Goal: Task Accomplishment & Management: Manage account settings

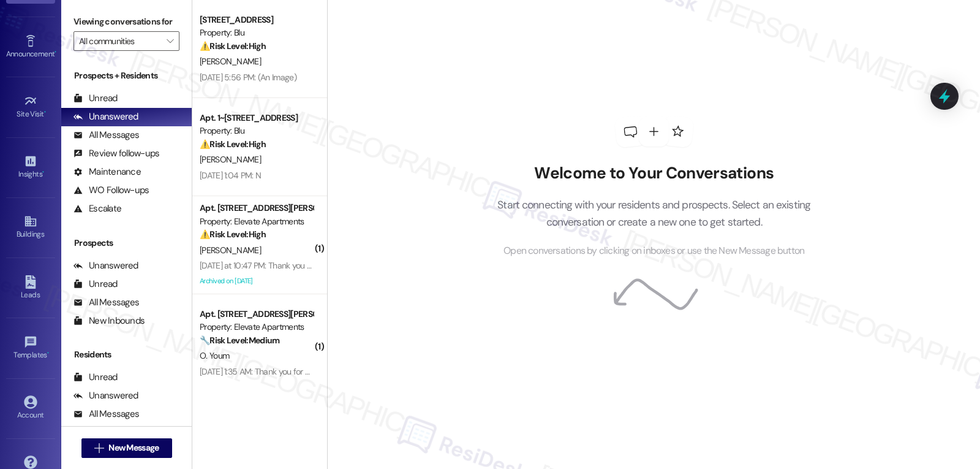
scroll to position [116, 0]
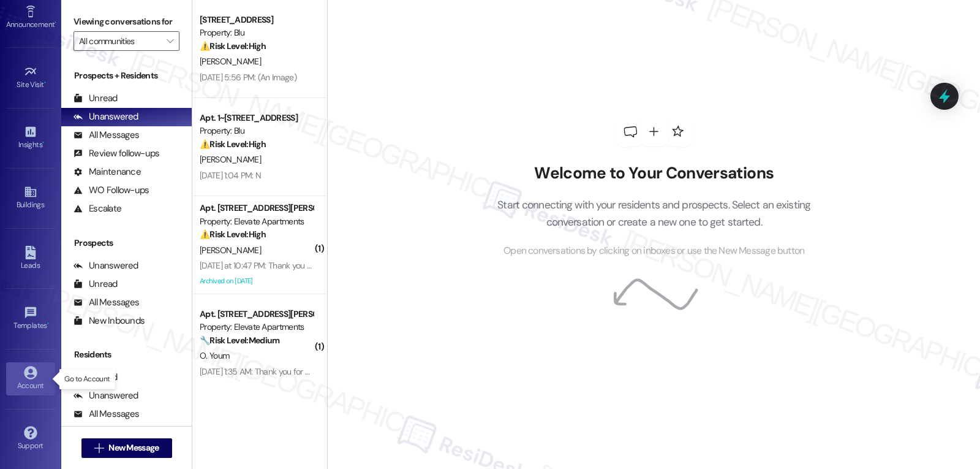
click at [20, 387] on div "Account" at bounding box center [30, 385] width 61 height 12
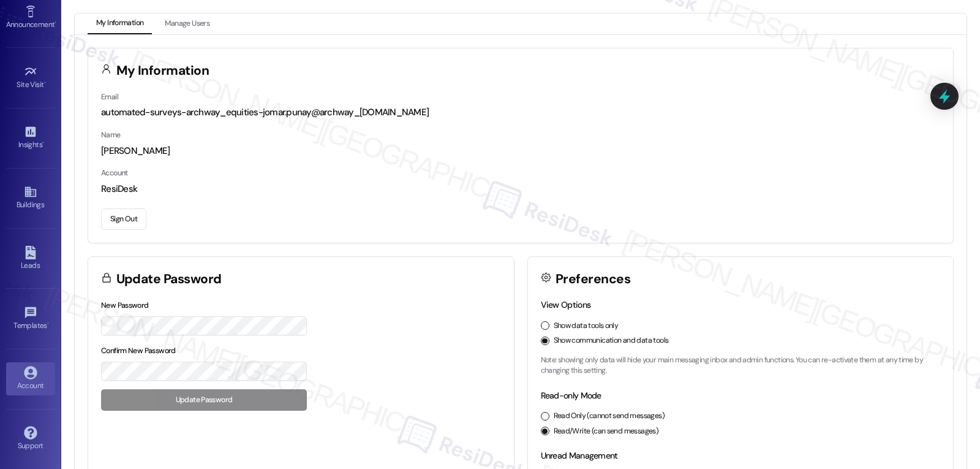
click at [119, 213] on button "Sign Out" at bounding box center [123, 218] width 45 height 21
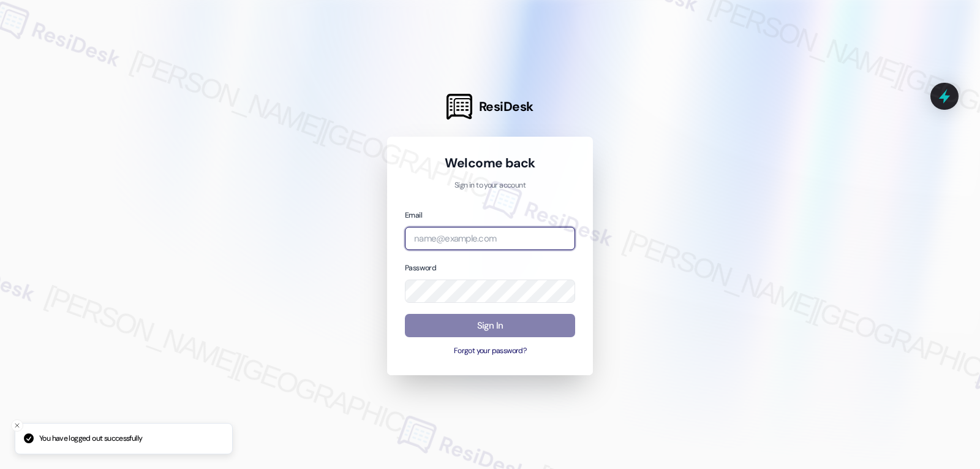
click at [505, 241] on input "email" at bounding box center [490, 239] width 170 height 24
click at [506, 243] on input "email" at bounding box center [490, 239] width 170 height 24
paste input "[EMAIL_ADDRESS][DOMAIN_NAME]"
type input "[EMAIL_ADDRESS][DOMAIN_NAME]"
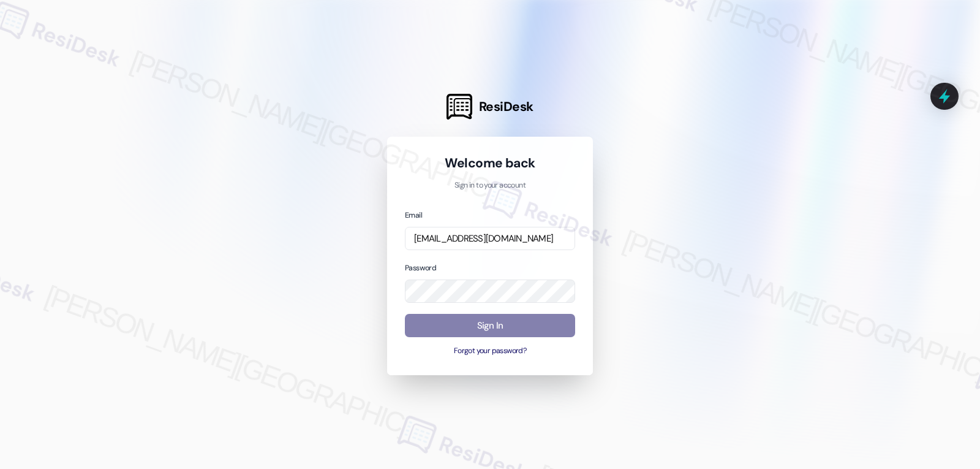
scroll to position [0, 0]
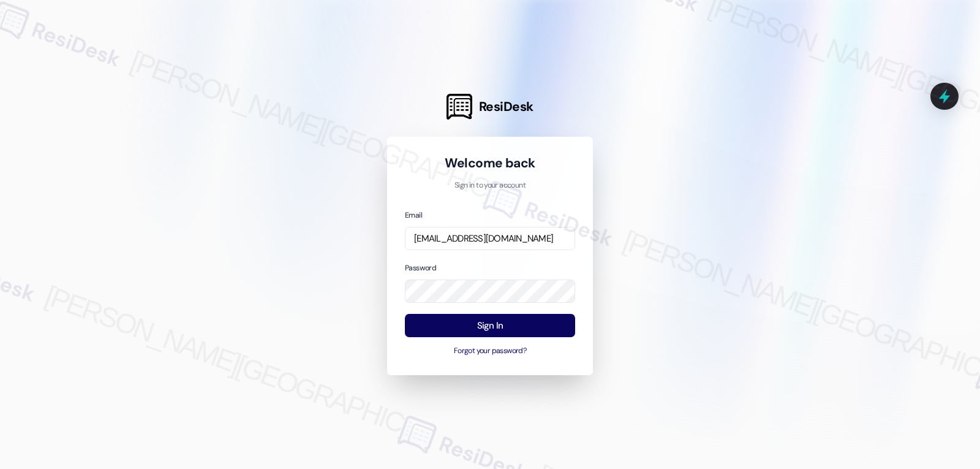
click at [508, 252] on div "Email [EMAIL_ADDRESS][DOMAIN_NAME] Password Sign In Forgot your password?" at bounding box center [490, 282] width 170 height 149
click at [473, 323] on button "Sign In" at bounding box center [490, 326] width 170 height 24
